Goal: Check status: Check status

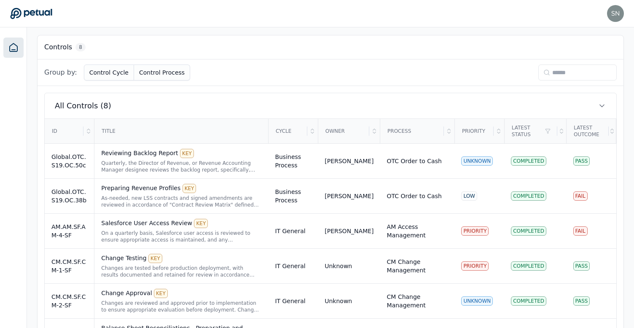
scroll to position [217, 0]
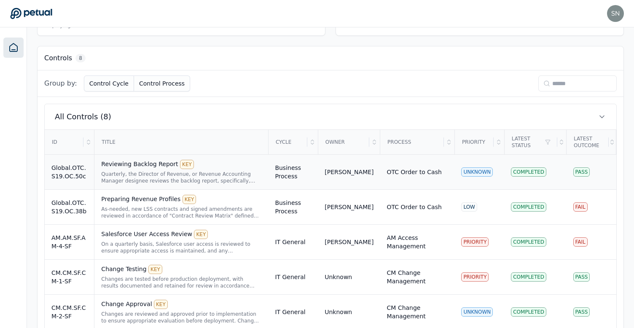
click at [200, 171] on div "Quarterly, the Director of Revenue, or Revenue Accounting Manager designee revi…" at bounding box center [181, 177] width 160 height 13
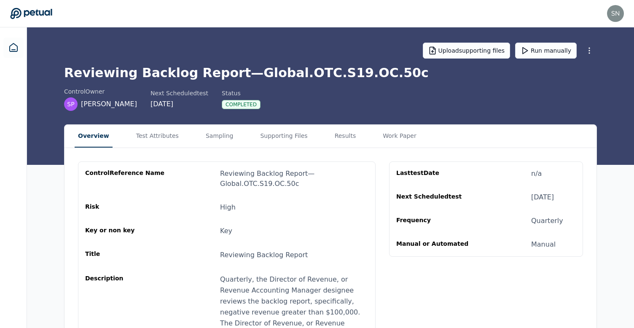
click at [341, 124] on div "Upload supporting files Run manually Reviewing Backlog Report — Global.OTC.S19.…" at bounding box center [330, 96] width 607 height 138
click at [341, 136] on button "Results" at bounding box center [346, 136] width 28 height 23
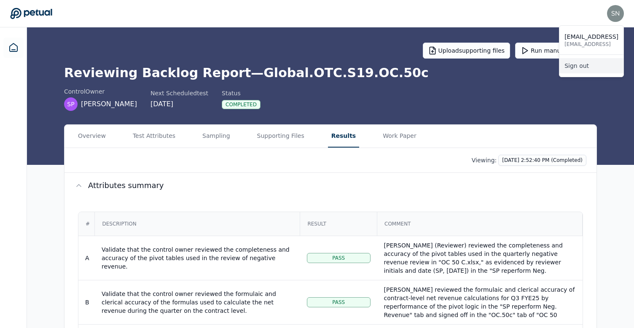
click at [601, 65] on link "Sign out" at bounding box center [592, 65] width 64 height 15
